Goal: Task Accomplishment & Management: Manage account settings

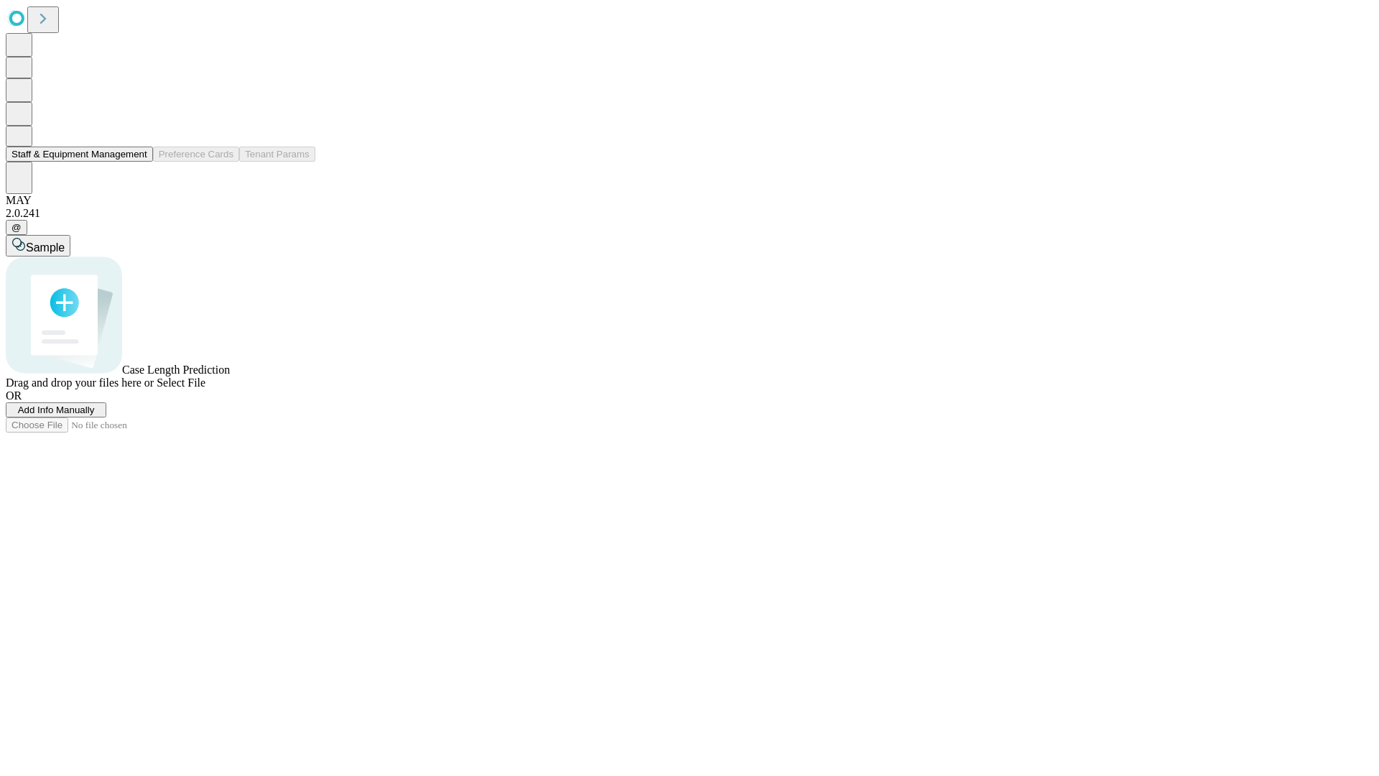
click at [137, 162] on button "Staff & Equipment Management" at bounding box center [79, 154] width 147 height 15
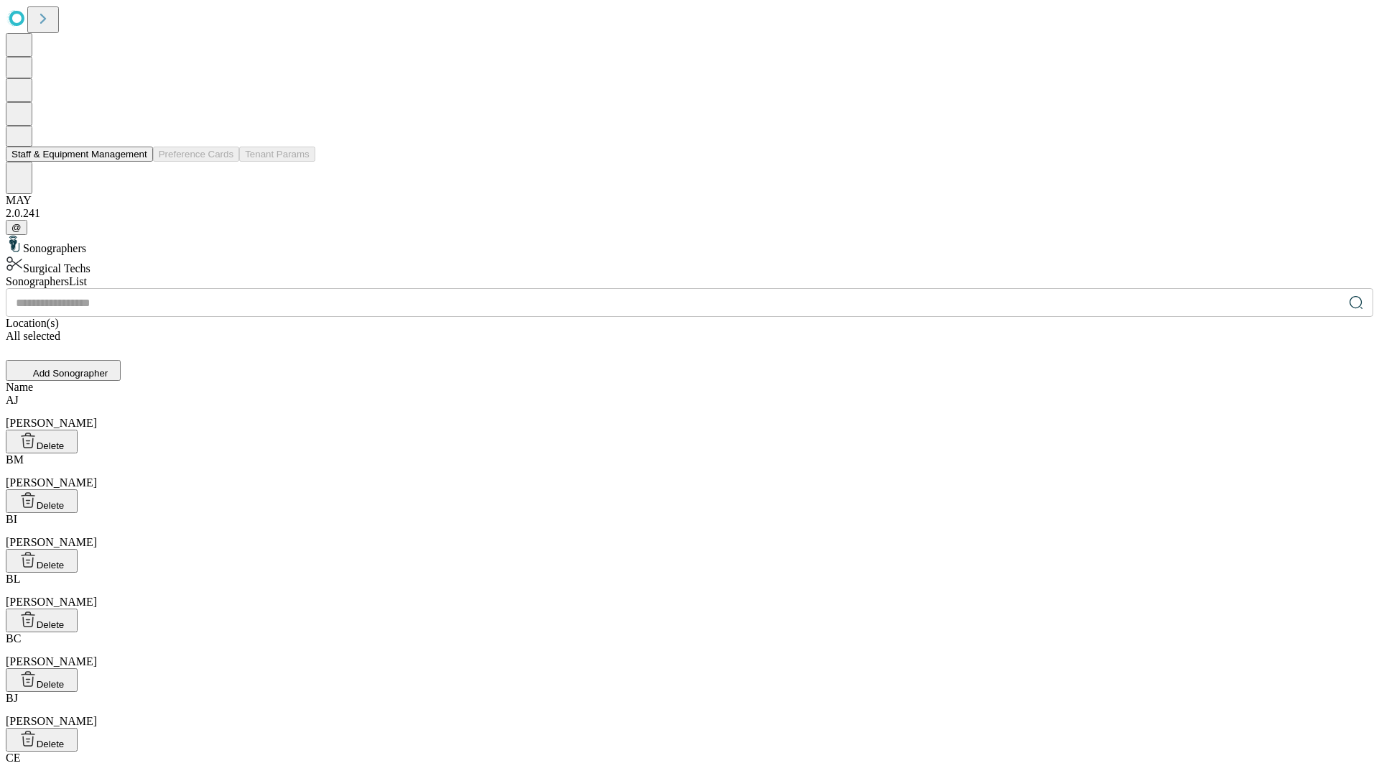
click at [137, 162] on button "Staff & Equipment Management" at bounding box center [79, 154] width 147 height 15
